Goal: Task Accomplishment & Management: Manage account settings

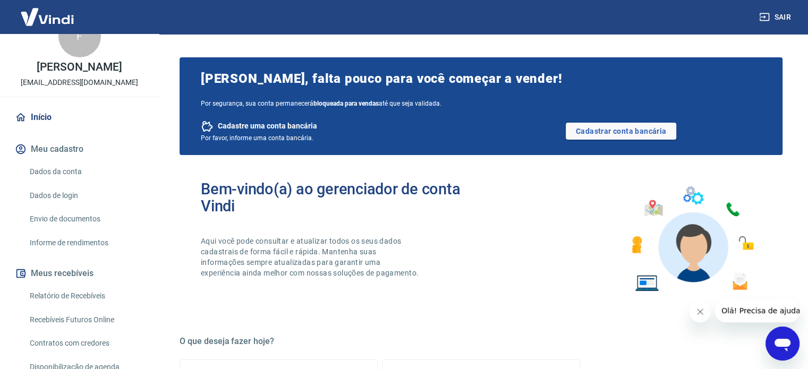
scroll to position [53, 0]
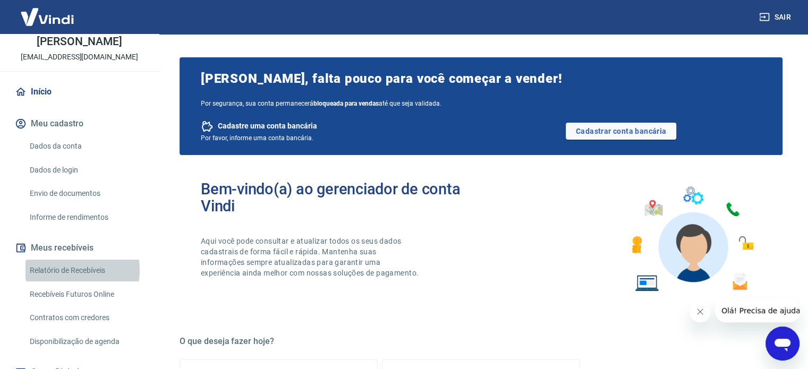
click at [70, 271] on link "Relatório de Recebíveis" at bounding box center [86, 271] width 121 height 22
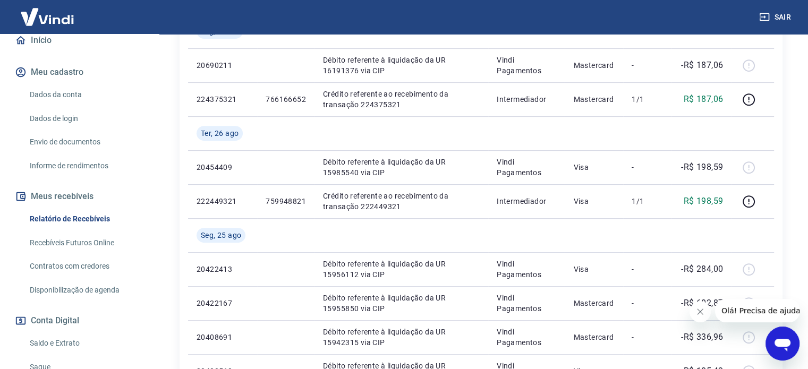
scroll to position [106, 0]
click at [52, 339] on link "Saldo e Extrato" at bounding box center [86, 342] width 121 height 22
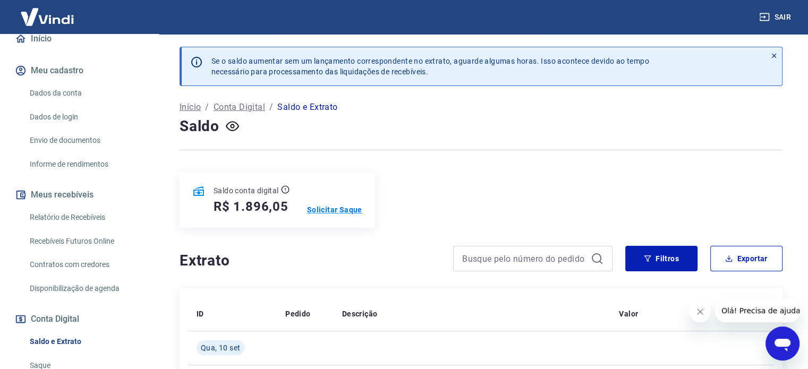
click at [335, 213] on p "Solicitar Saque" at bounding box center [334, 210] width 55 height 11
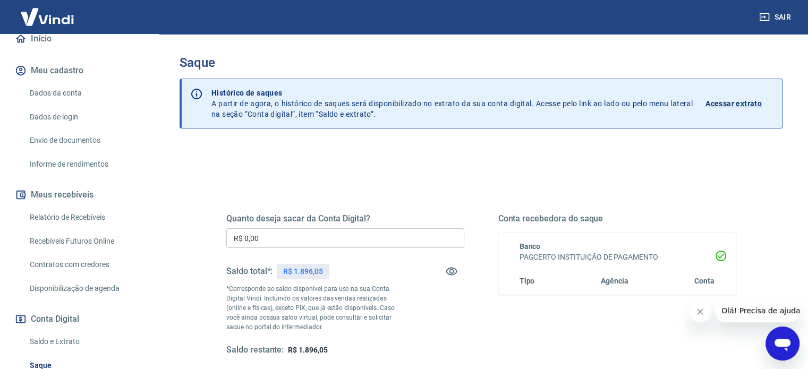
click at [319, 216] on h5 "Quanto deseja sacar da Conta Digital?" at bounding box center [345, 219] width 238 height 11
drag, startPoint x: 270, startPoint y: 235, endPoint x: 219, endPoint y: 238, distance: 51.1
click at [219, 238] on div "Quanto deseja sacar da Conta Digital? R$ 0,00 ​ Saldo total*: R$ 1.896,05 *Corr…" at bounding box center [481, 290] width 535 height 247
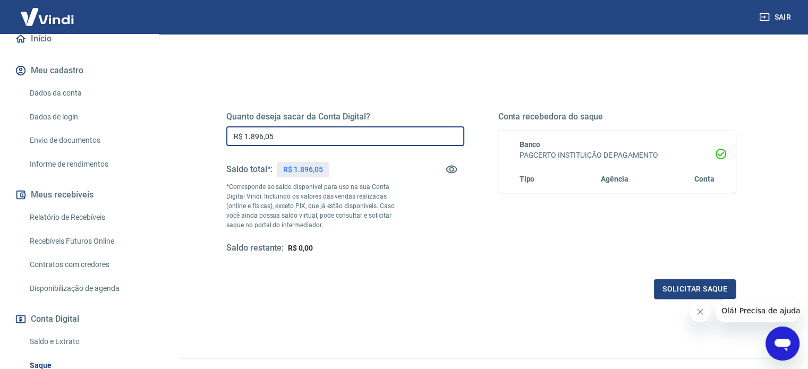
scroll to position [106, 0]
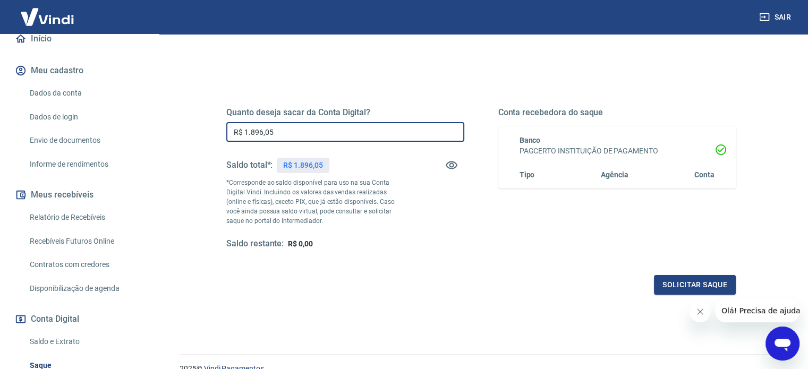
type input "R$ 1.896,05"
click at [719, 150] on icon at bounding box center [721, 150] width 13 height 13
click at [412, 272] on div "Quanto deseja sacar da Conta Digital? R$ 1.896,05 ​ Saldo total*: R$ 1.896,05 *…" at bounding box center [481, 188] width 510 height 213
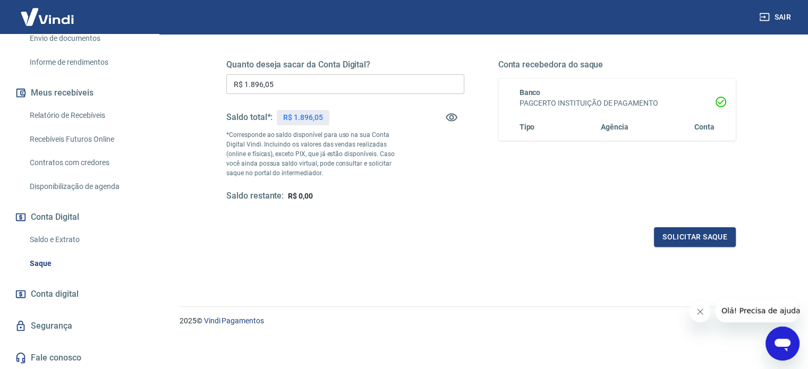
scroll to position [155, 0]
click at [63, 293] on span "Conta digital" at bounding box center [55, 294] width 48 height 15
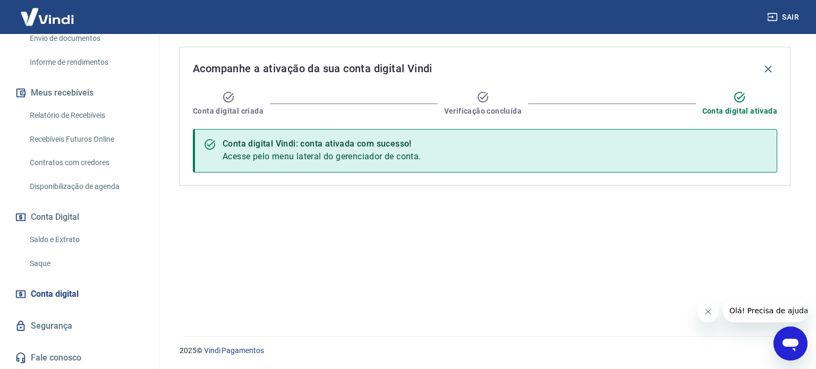
click at [58, 242] on link "Saldo e Extrato" at bounding box center [86, 240] width 121 height 22
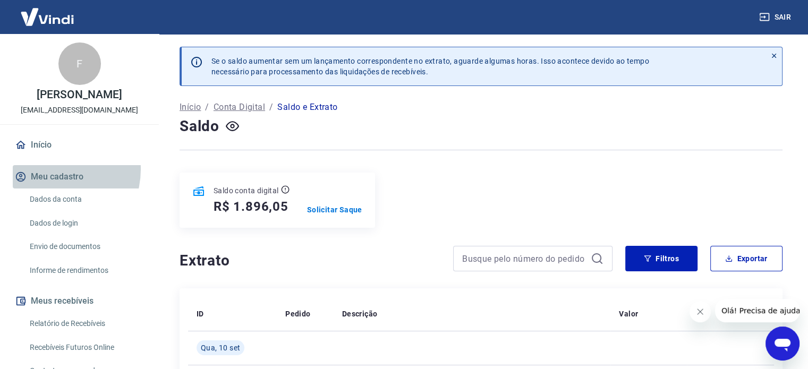
click at [52, 170] on button "Meu cadastro" at bounding box center [79, 176] width 133 height 23
click at [55, 197] on link "Dados da conta" at bounding box center [86, 200] width 121 height 22
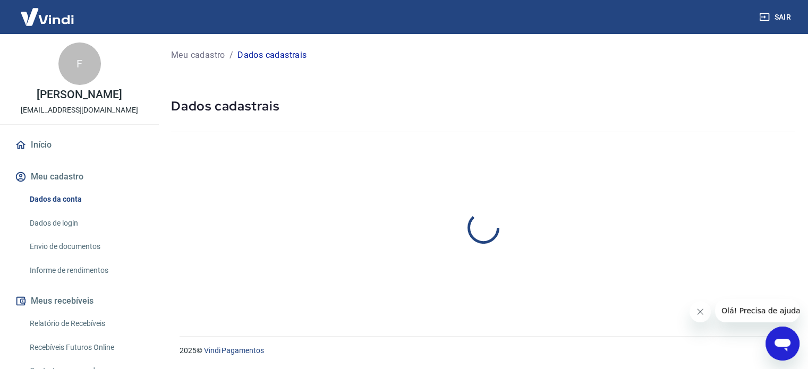
select select "RS"
select select "business"
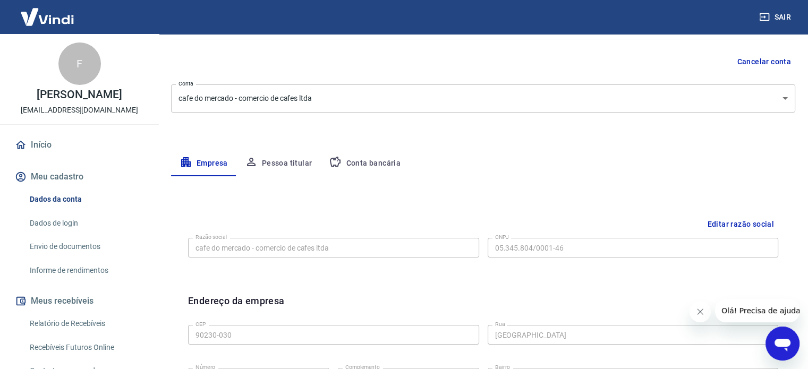
scroll to position [106, 0]
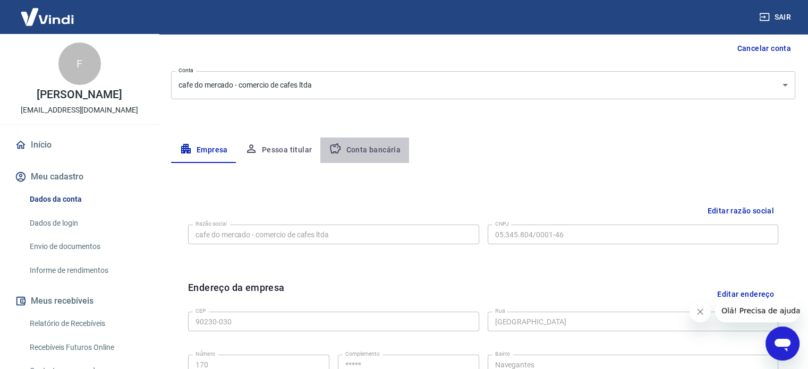
click at [368, 142] on button "Conta bancária" at bounding box center [365, 151] width 89 height 26
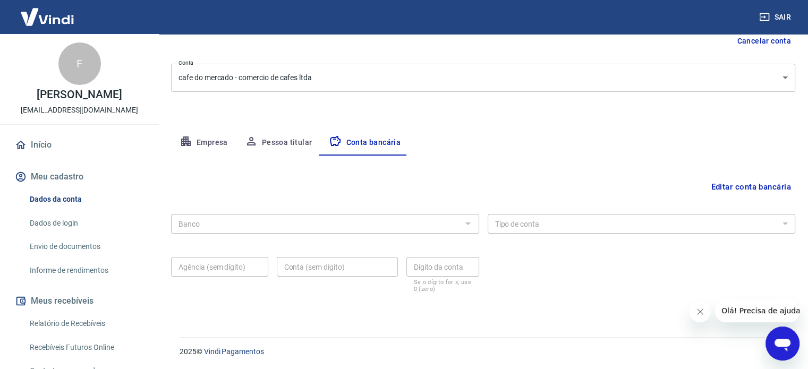
scroll to position [114, 0]
click at [462, 223] on div at bounding box center [468, 223] width 14 height 15
click at [745, 187] on button "Editar conta bancária" at bounding box center [751, 186] width 89 height 20
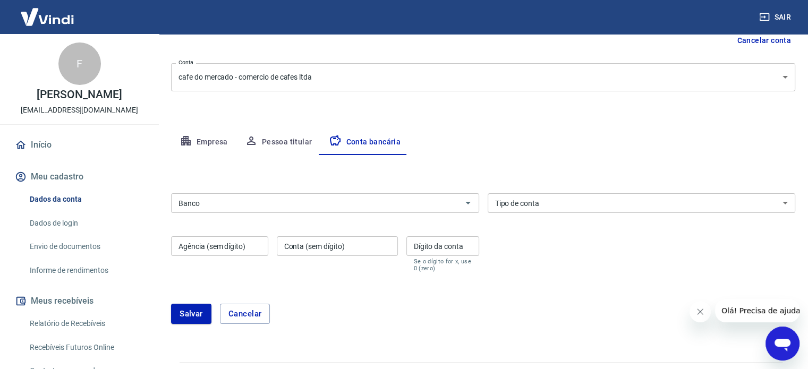
click at [279, 204] on input "Banco" at bounding box center [316, 203] width 284 height 13
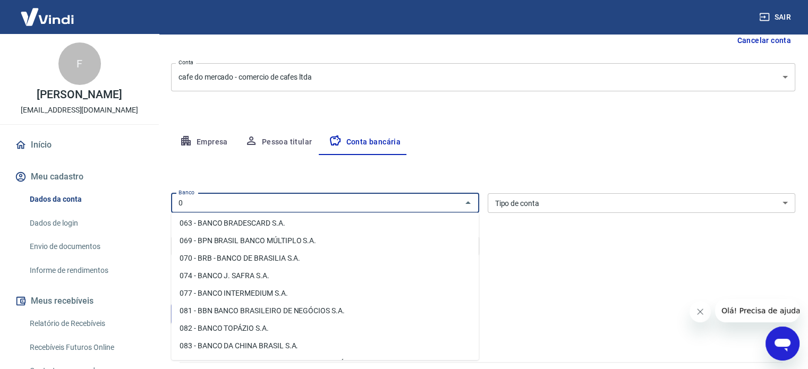
scroll to position [0, 0]
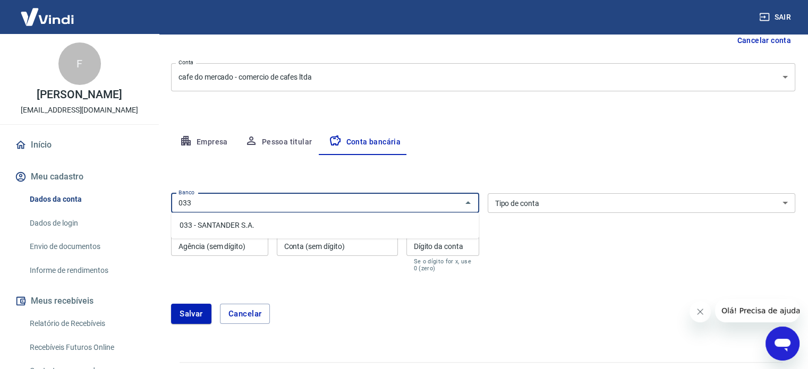
click at [237, 223] on li "033 - SANTANDER S.A." at bounding box center [325, 226] width 308 height 18
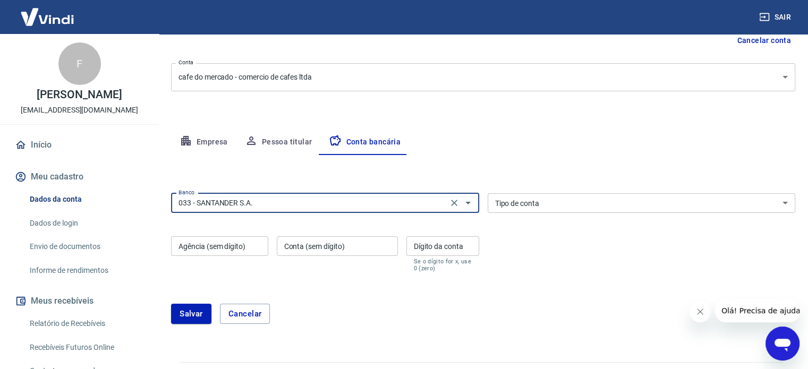
type input "033 - SANTANDER S.A."
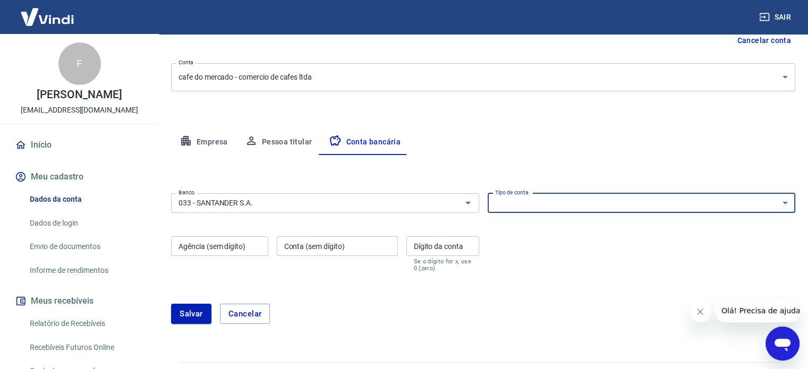
click at [578, 195] on select "Conta Corrente Conta Poupança" at bounding box center [642, 203] width 308 height 20
select select "1"
click at [488, 193] on select "Conta Corrente Conta Poupança" at bounding box center [642, 203] width 308 height 20
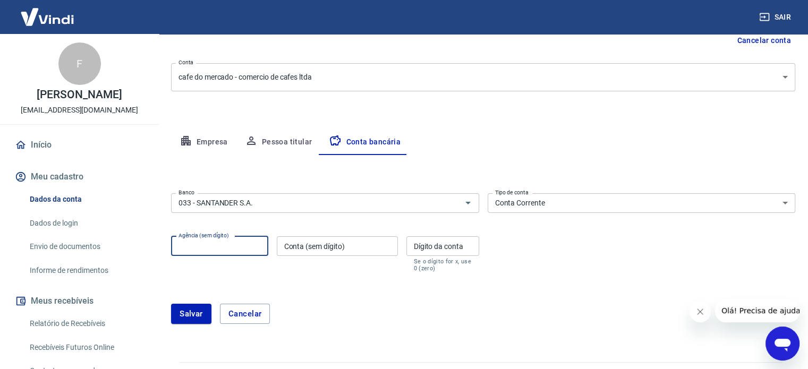
click at [221, 247] on input "Agência (sem dígito)" at bounding box center [219, 247] width 97 height 20
type input "1002"
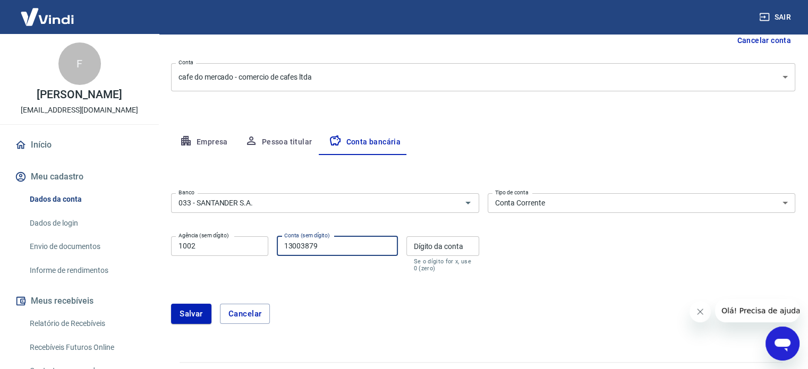
type input "13003879"
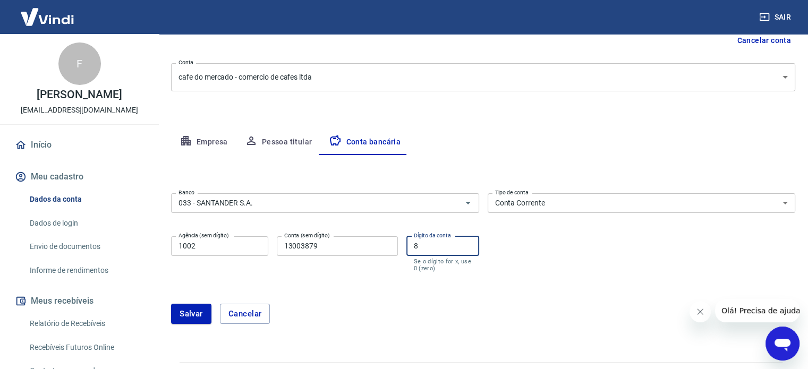
type input "8"
click at [192, 314] on button "Salvar" at bounding box center [191, 314] width 40 height 20
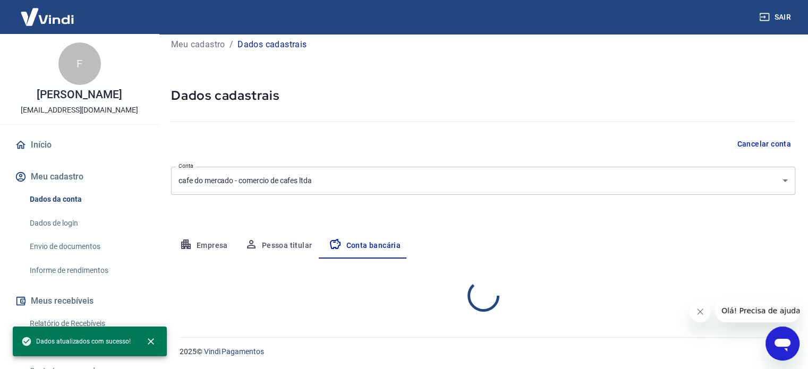
scroll to position [114, 0]
select select "1"
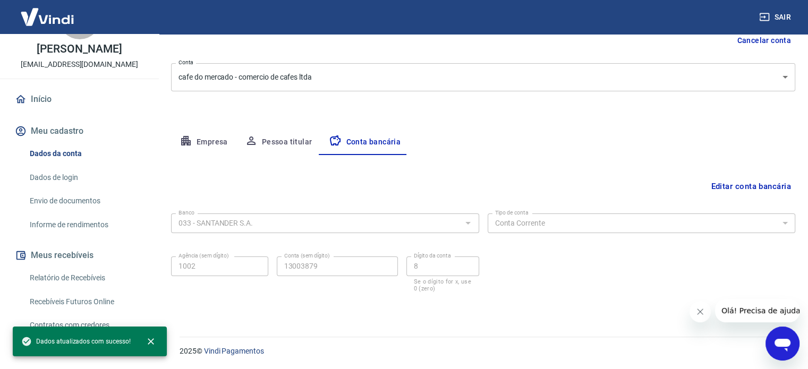
scroll to position [159, 0]
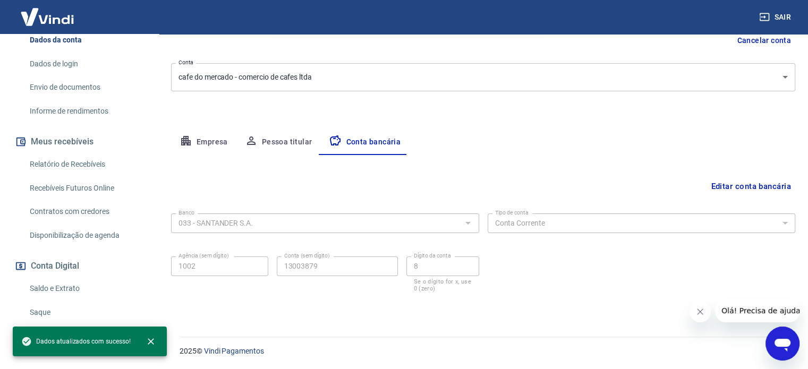
click at [54, 284] on link "Saldo e Extrato" at bounding box center [86, 289] width 121 height 22
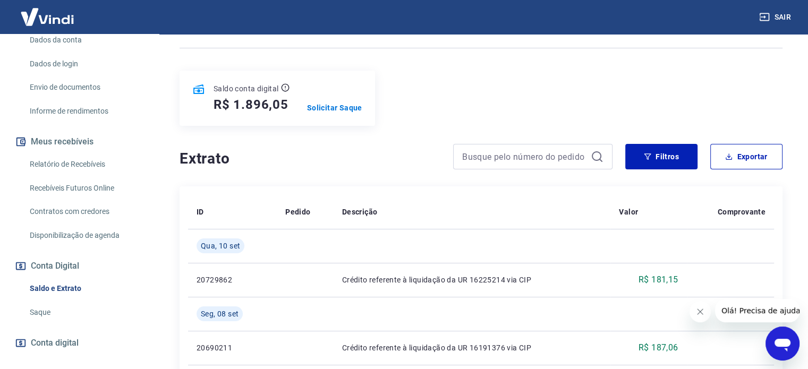
scroll to position [106, 0]
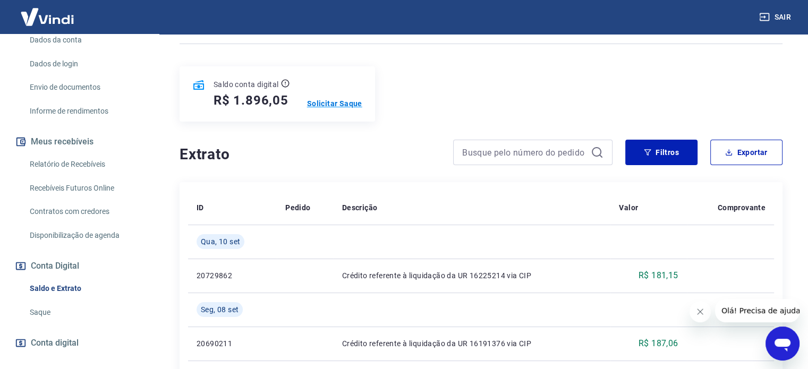
click at [345, 102] on p "Solicitar Saque" at bounding box center [334, 103] width 55 height 11
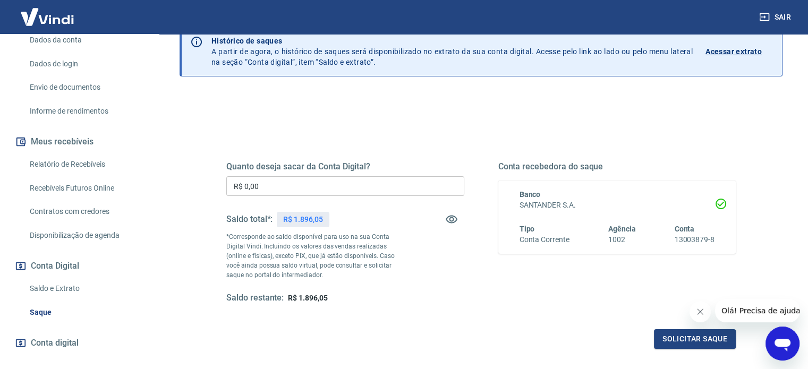
scroll to position [53, 0]
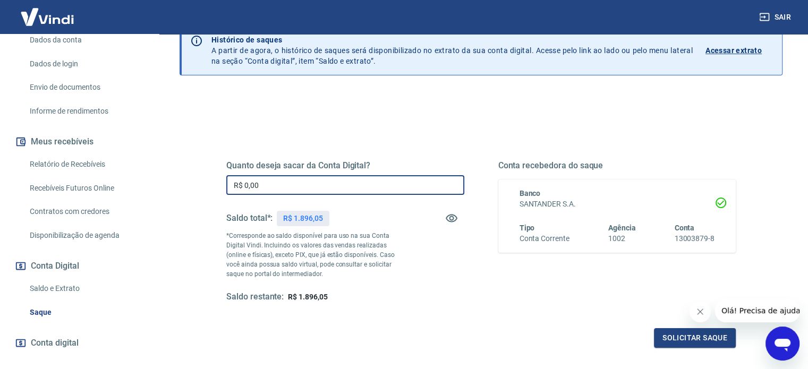
drag, startPoint x: 269, startPoint y: 182, endPoint x: 180, endPoint y: 187, distance: 89.4
click at [180, 187] on div "Quanto deseja sacar da Conta Digital? R$ 0,00 ​ Saldo total*: R$ 1.896,05 *Corr…" at bounding box center [481, 282] width 603 height 380
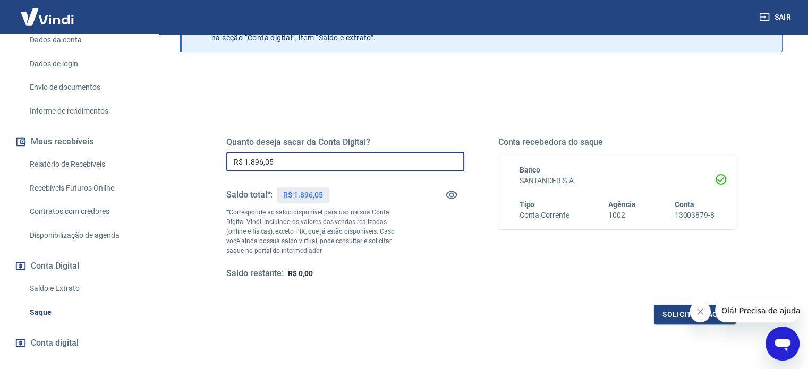
scroll to position [155, 0]
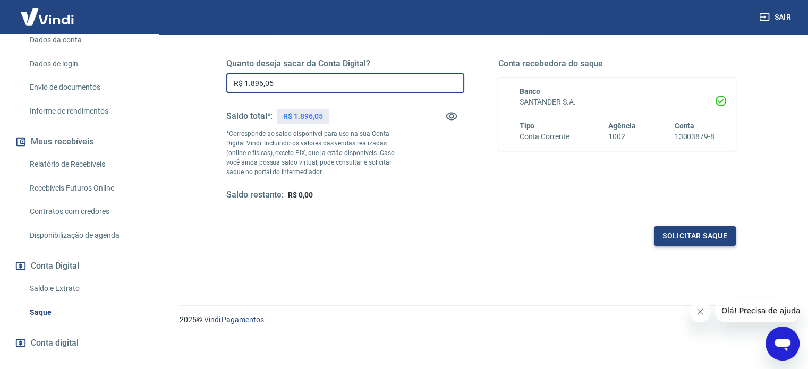
type input "R$ 1.896,05"
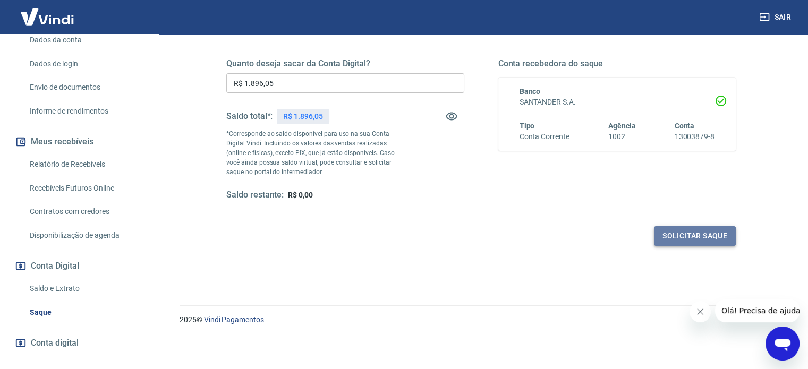
click at [691, 231] on button "Solicitar saque" at bounding box center [695, 236] width 82 height 20
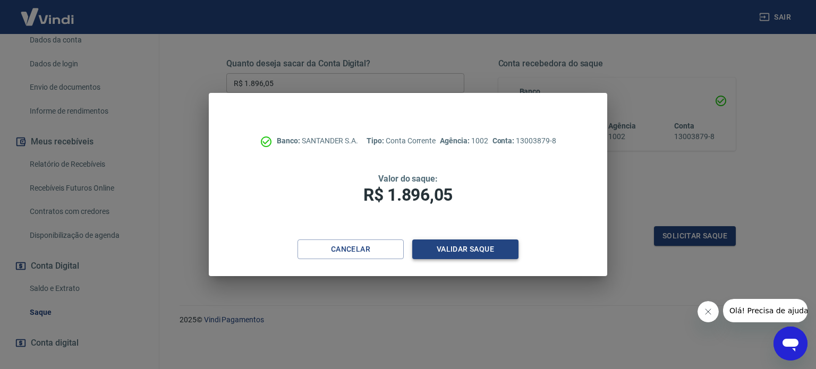
click at [469, 247] on button "Validar saque" at bounding box center [465, 250] width 106 height 20
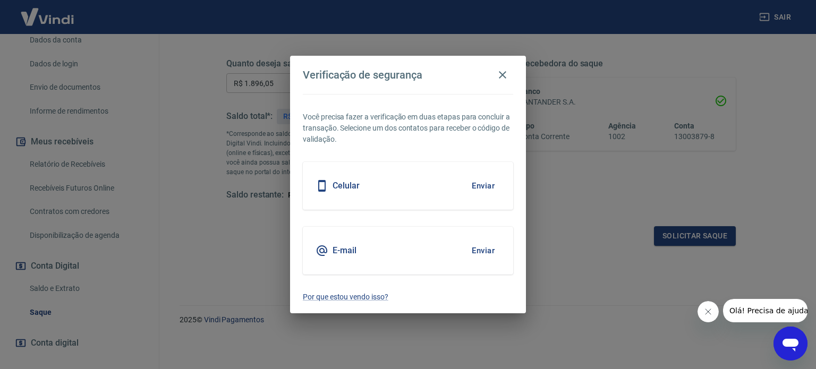
click at [418, 177] on div "Celular Enviar" at bounding box center [408, 186] width 210 height 48
click at [480, 187] on button "Enviar" at bounding box center [483, 186] width 35 height 22
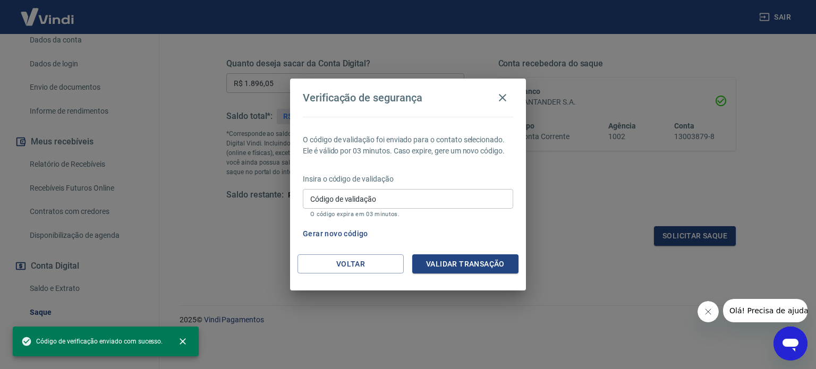
click at [341, 201] on input "Código de validação" at bounding box center [408, 199] width 210 height 20
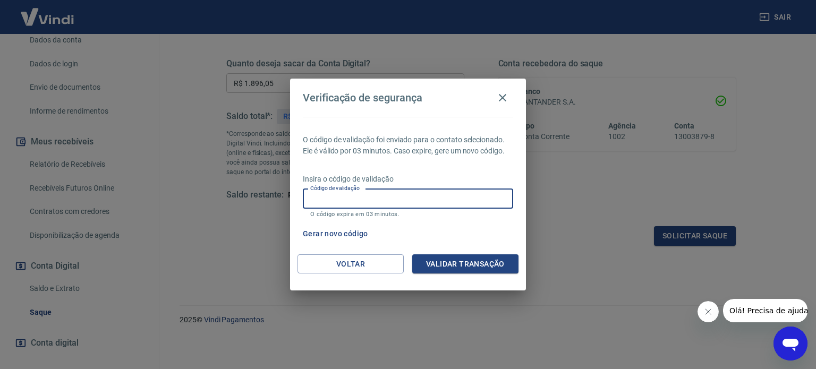
click at [320, 194] on input "Código de validação" at bounding box center [408, 199] width 210 height 20
type input "125967"
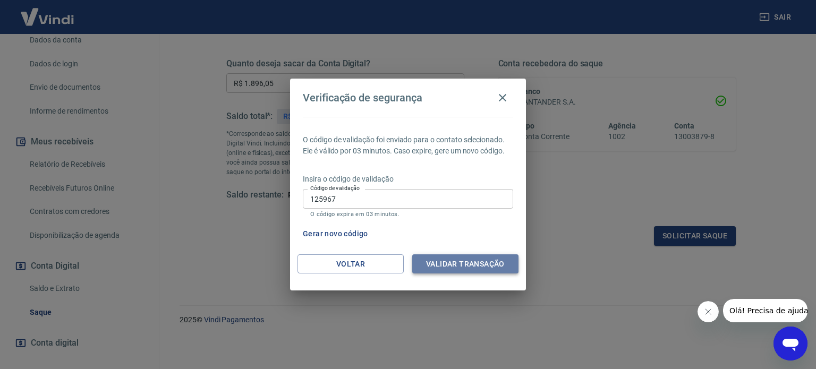
click at [454, 255] on button "Validar transação" at bounding box center [465, 265] width 106 height 20
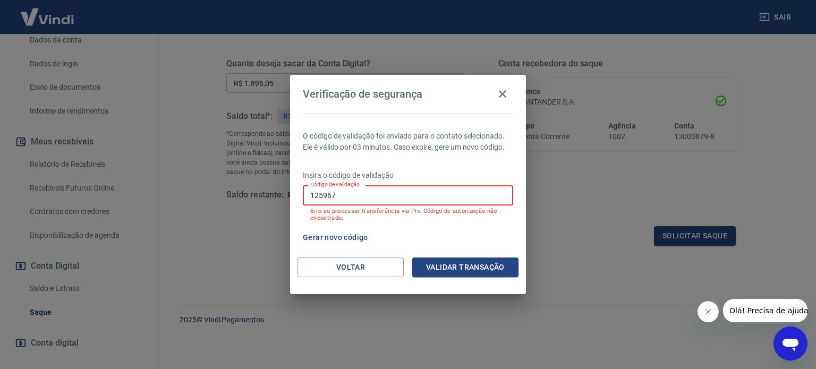
drag, startPoint x: 352, startPoint y: 192, endPoint x: 197, endPoint y: 194, distance: 155.2
click at [197, 194] on div "Verificação de segurança O código de validação foi enviado para o contato selec…" at bounding box center [408, 184] width 816 height 369
click at [341, 238] on button "Gerar novo código" at bounding box center [336, 238] width 74 height 20
click at [342, 198] on input "Código de validação" at bounding box center [408, 195] width 210 height 20
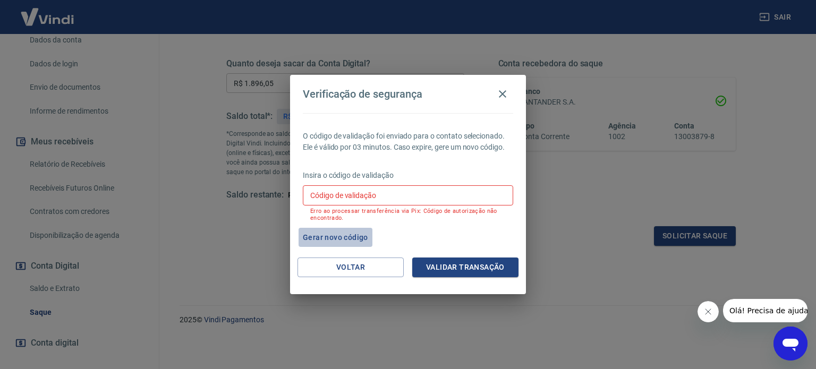
click at [355, 233] on button "Gerar novo código" at bounding box center [336, 238] width 74 height 20
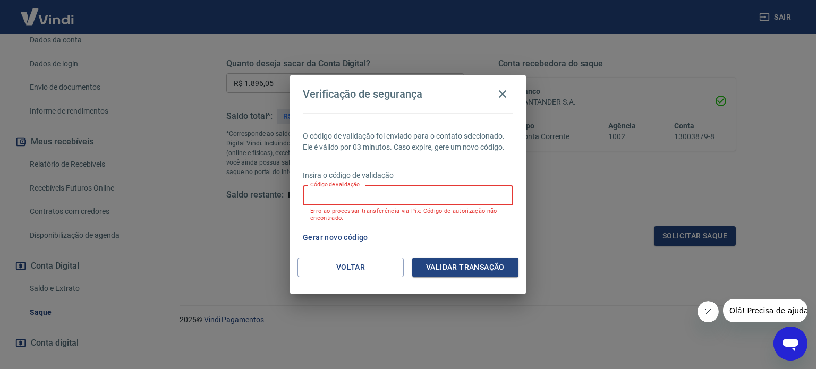
click at [348, 187] on div "Código de validação Código de validação Erro ao processar transferência via Pix…" at bounding box center [408, 203] width 210 height 36
click at [351, 195] on input "Código de validação" at bounding box center [408, 195] width 210 height 20
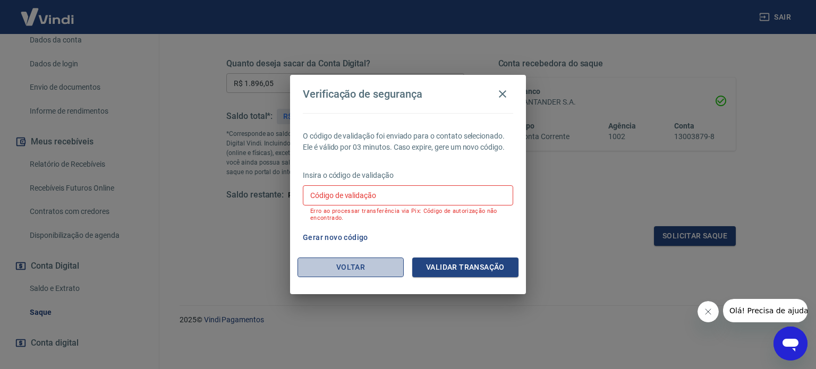
click at [359, 263] on button "Voltar" at bounding box center [351, 268] width 106 height 20
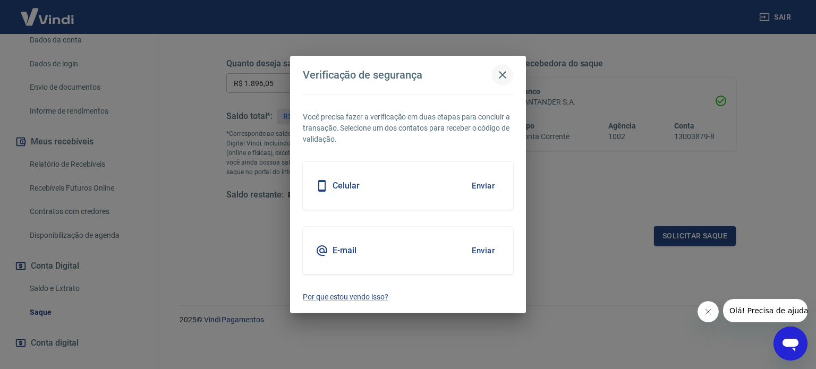
click at [504, 73] on icon "button" at bounding box center [502, 75] width 13 height 13
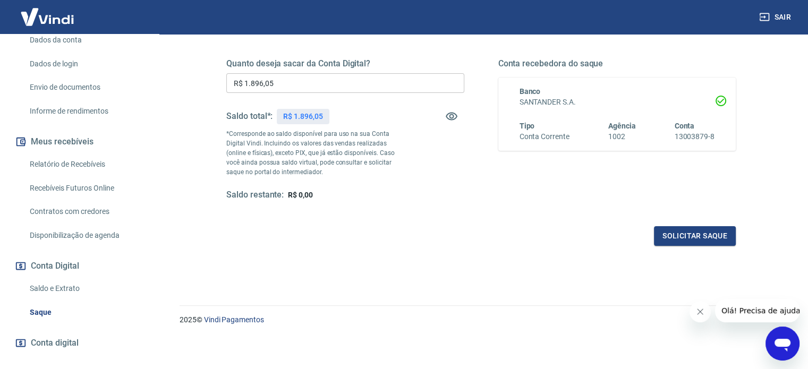
scroll to position [0, 0]
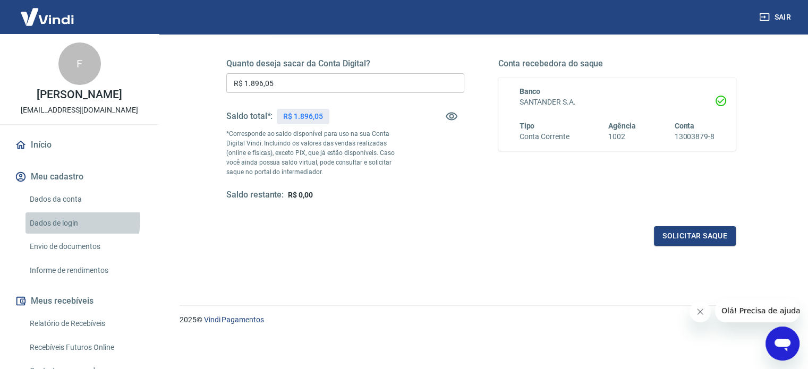
click at [68, 221] on link "Dados de login" at bounding box center [86, 224] width 121 height 22
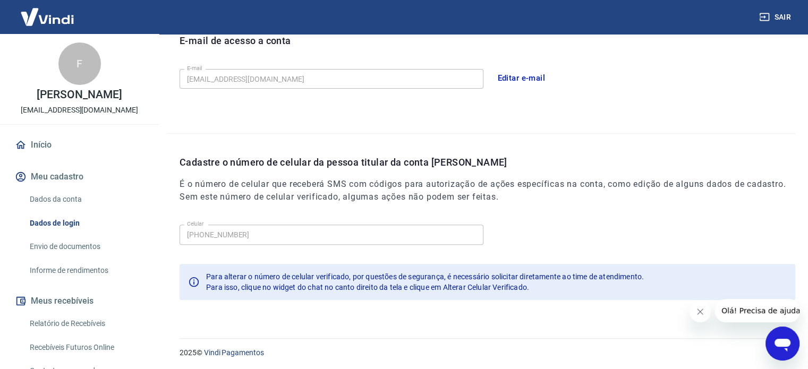
scroll to position [310, 0]
click at [702, 314] on icon "Fechar mensagem da empresa" at bounding box center [700, 311] width 5 height 5
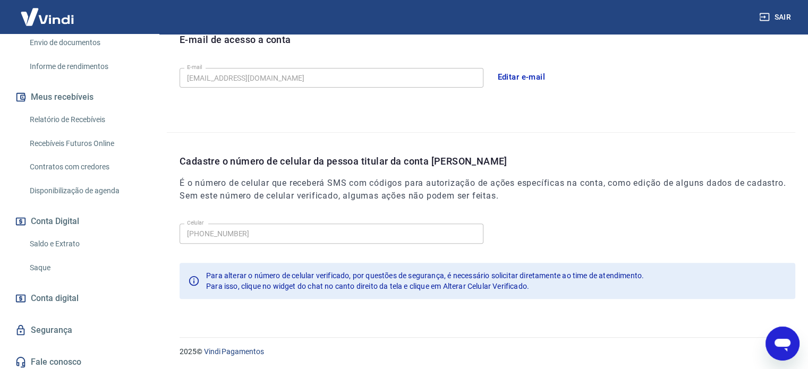
scroll to position [208, 0]
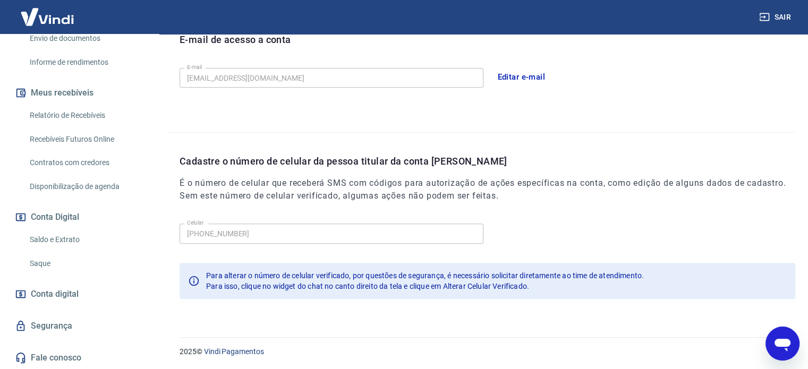
click at [49, 324] on link "Segurança" at bounding box center [79, 326] width 133 height 23
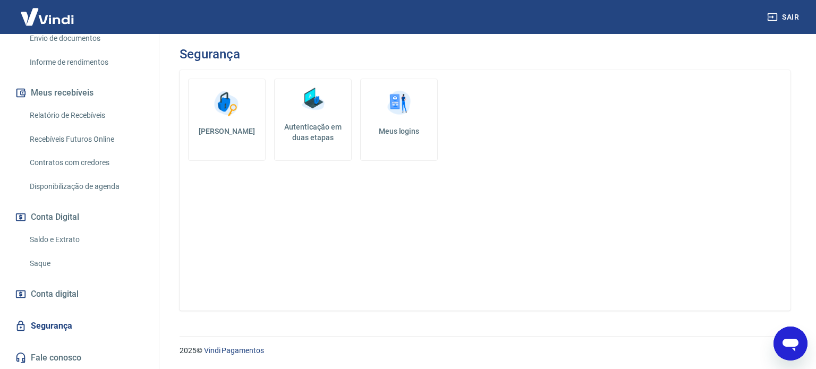
click at [410, 106] on img at bounding box center [399, 104] width 32 height 32
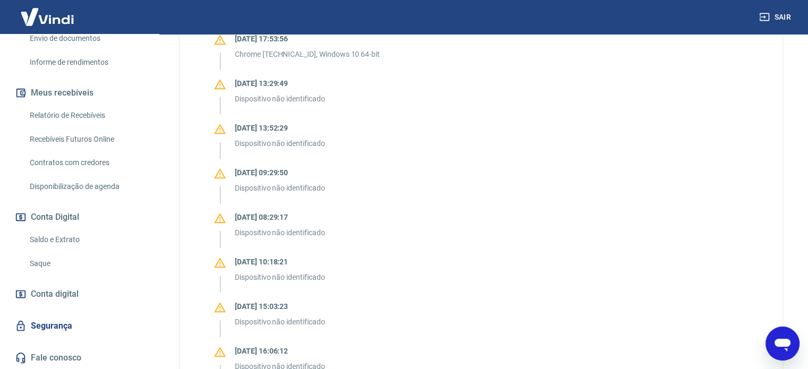
scroll to position [743, 0]
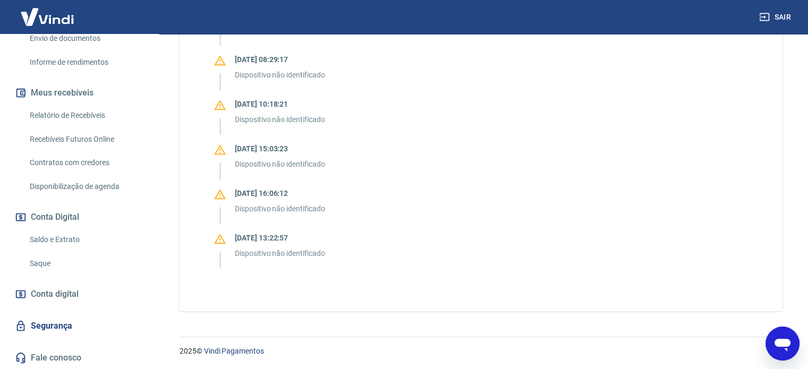
click at [56, 293] on span "Conta digital" at bounding box center [55, 294] width 48 height 15
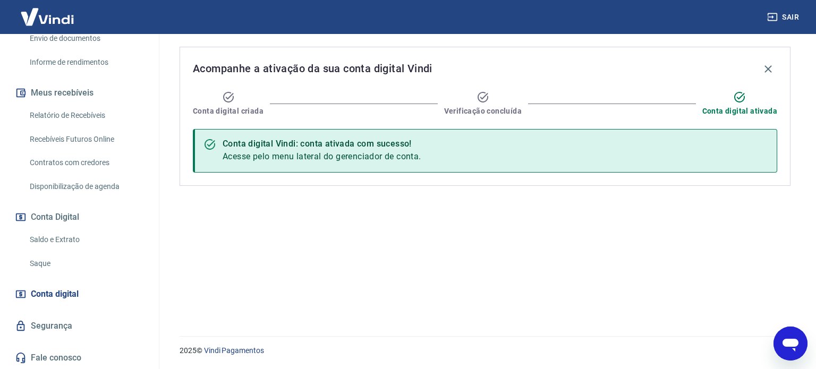
click at [55, 318] on link "Segurança" at bounding box center [79, 326] width 133 height 23
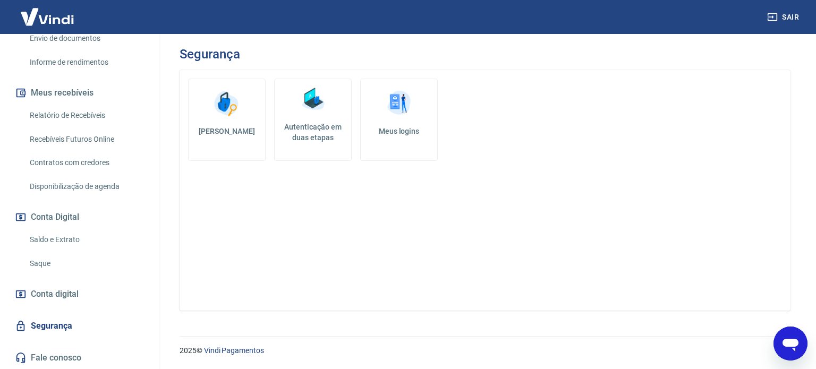
click at [317, 127] on h5 "Autenticação em duas etapas" at bounding box center [313, 132] width 68 height 21
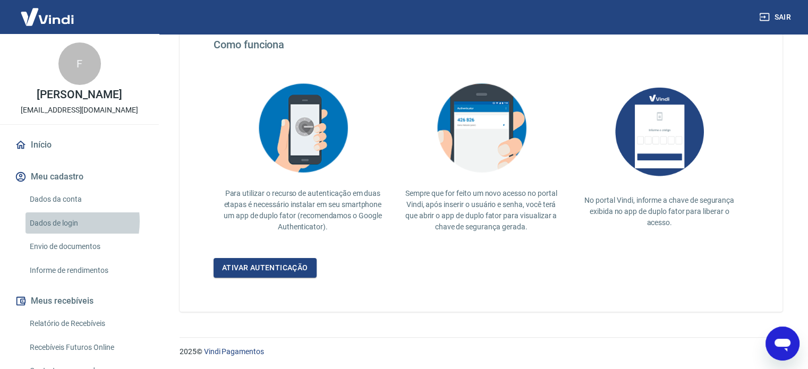
click at [53, 221] on link "Dados de login" at bounding box center [86, 224] width 121 height 22
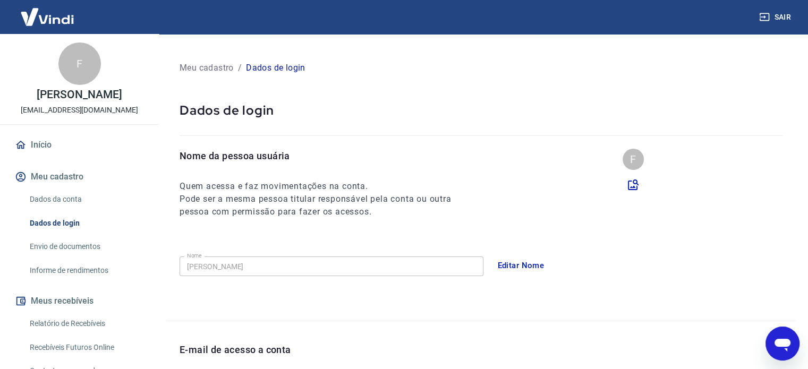
click at [633, 155] on div "F" at bounding box center [633, 159] width 21 height 21
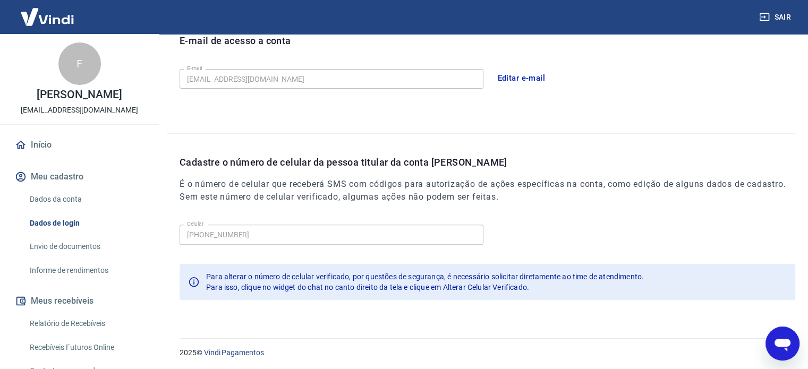
scroll to position [310, 0]
click at [47, 201] on link "Dados da conta" at bounding box center [86, 200] width 121 height 22
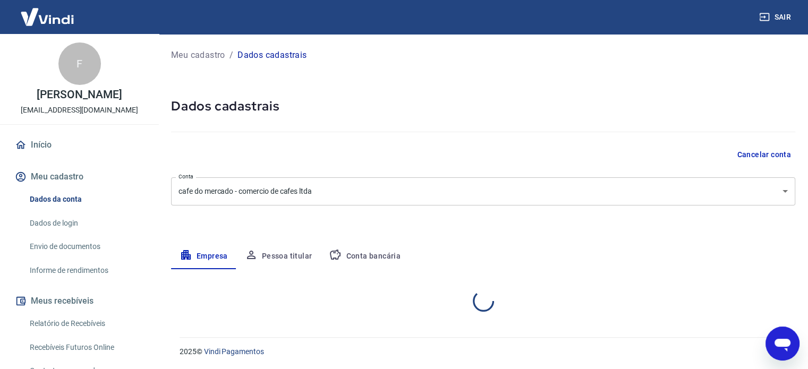
select select "RS"
select select "business"
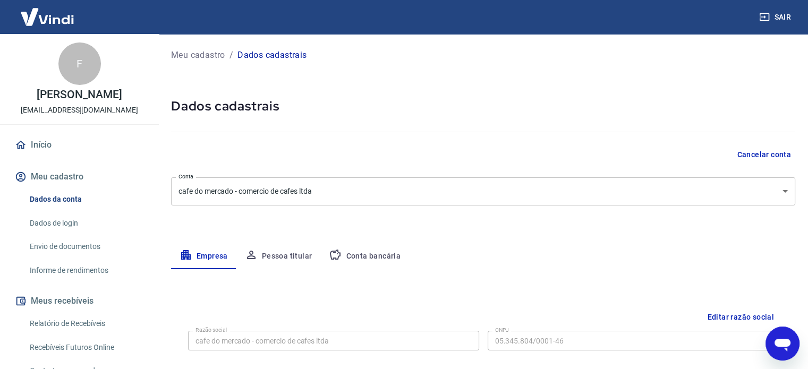
click at [290, 252] on button "Pessoa titular" at bounding box center [279, 257] width 85 height 26
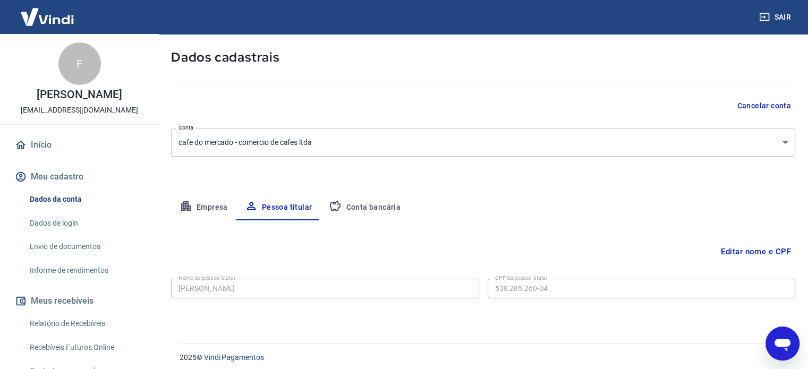
scroll to position [55, 0]
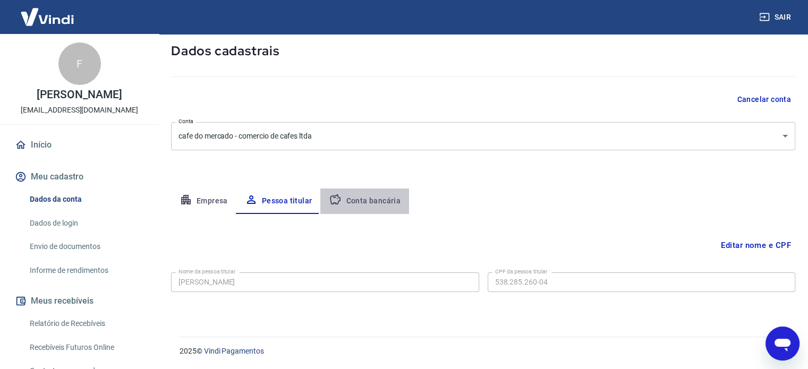
click at [376, 205] on button "Conta bancária" at bounding box center [365, 202] width 89 height 26
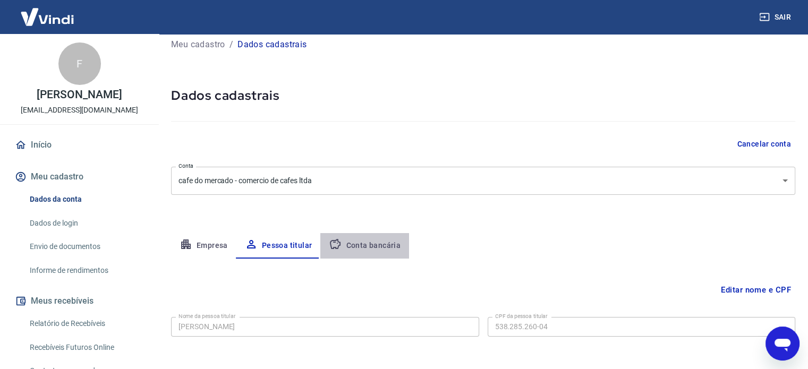
select select "1"
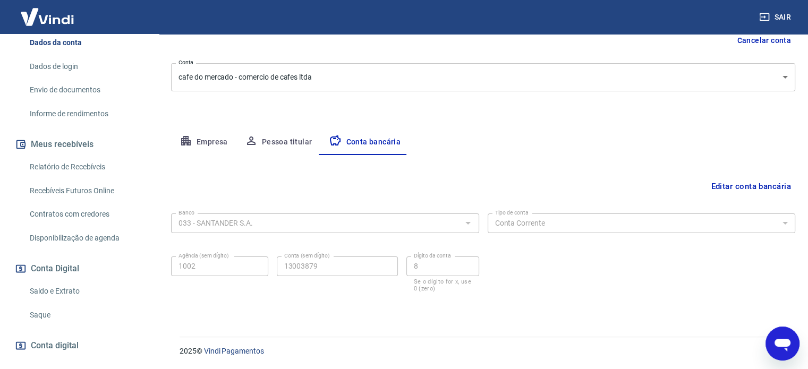
scroll to position [159, 0]
